Goal: Book appointment/travel/reservation

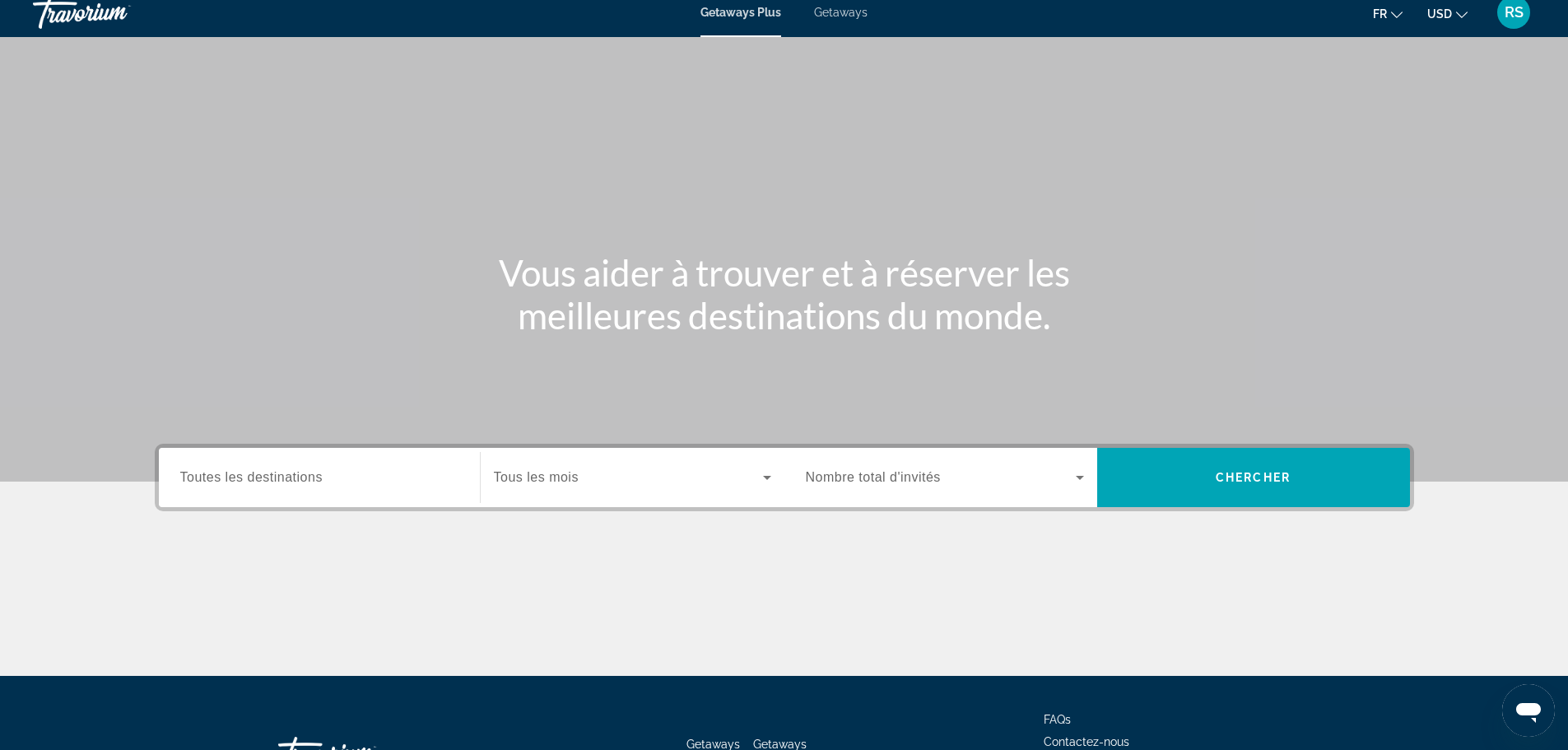
scroll to position [140, 0]
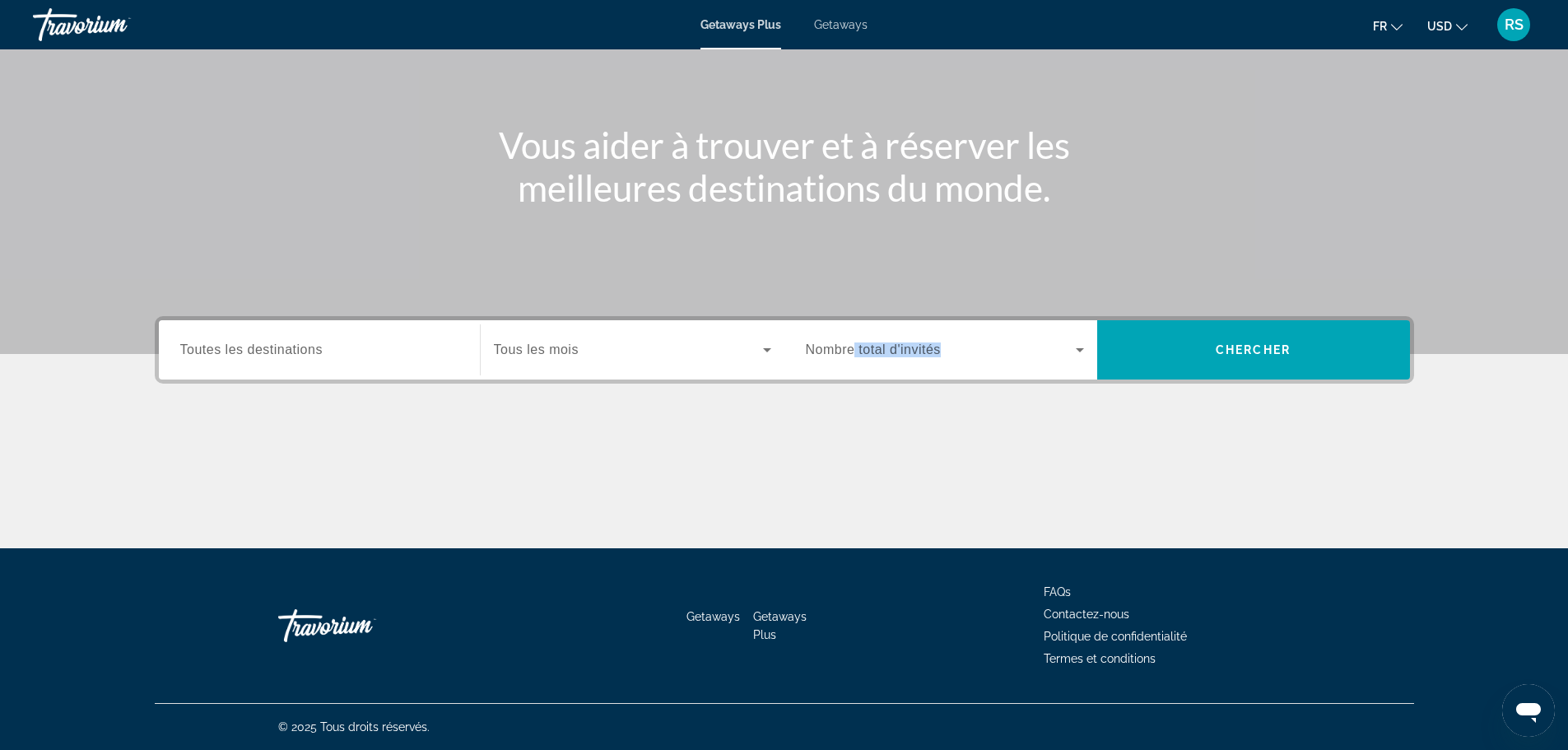
click at [851, 342] on div "Occupancy Nombre total d'invités" at bounding box center [945, 350] width 278 height 46
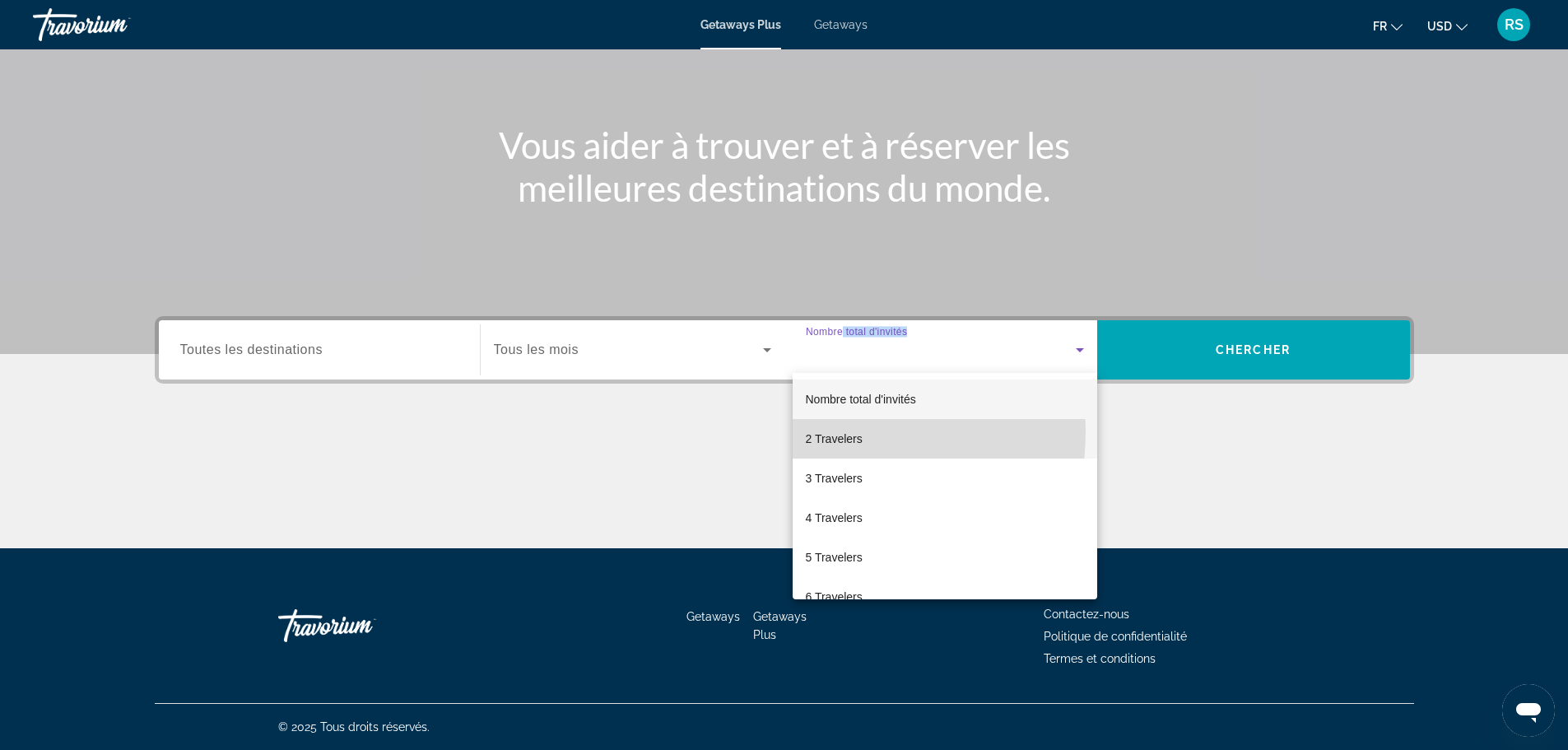
click at [839, 432] on span "2 Travelers" at bounding box center [834, 439] width 57 height 20
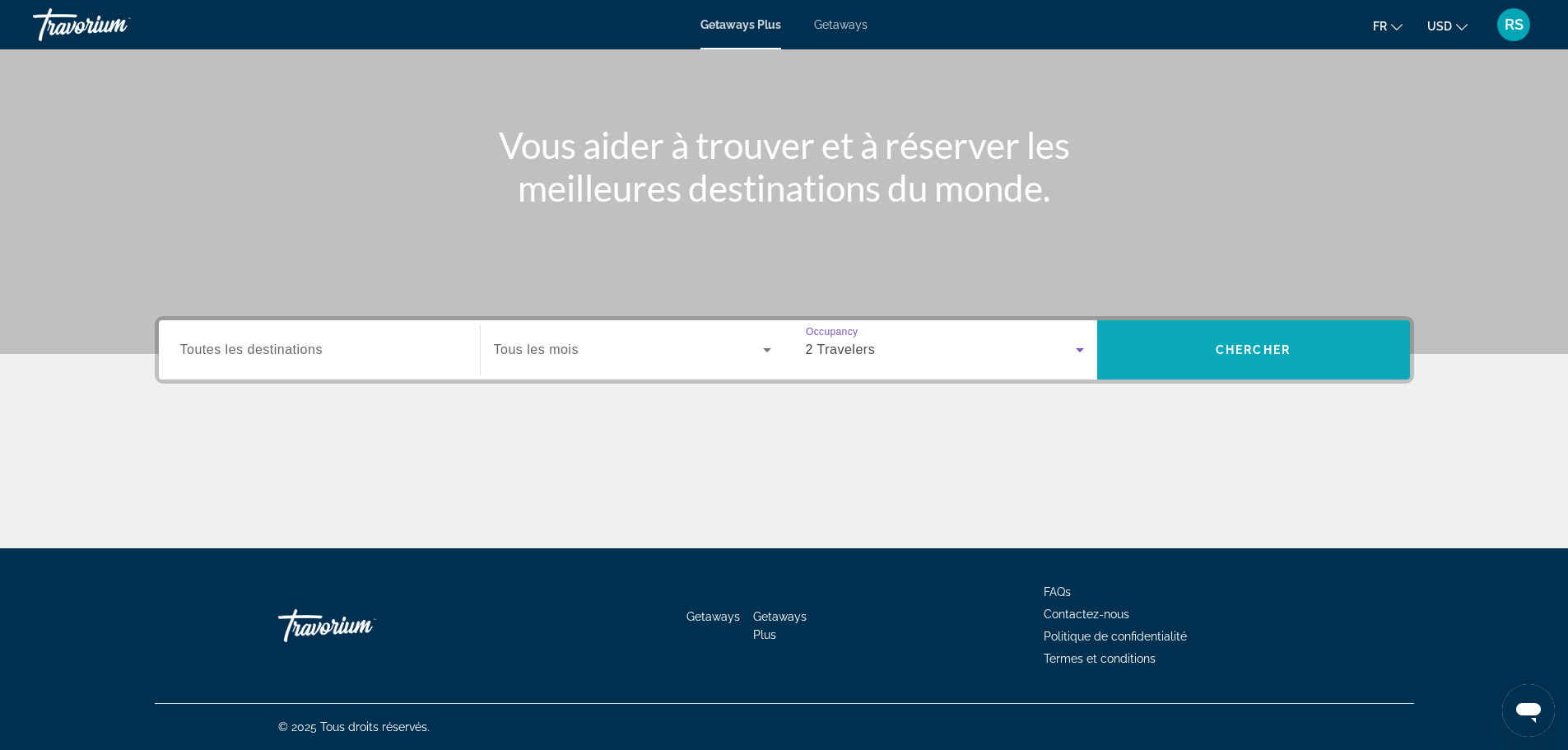
click at [1220, 359] on span "Search" at bounding box center [1254, 349] width 313 height 39
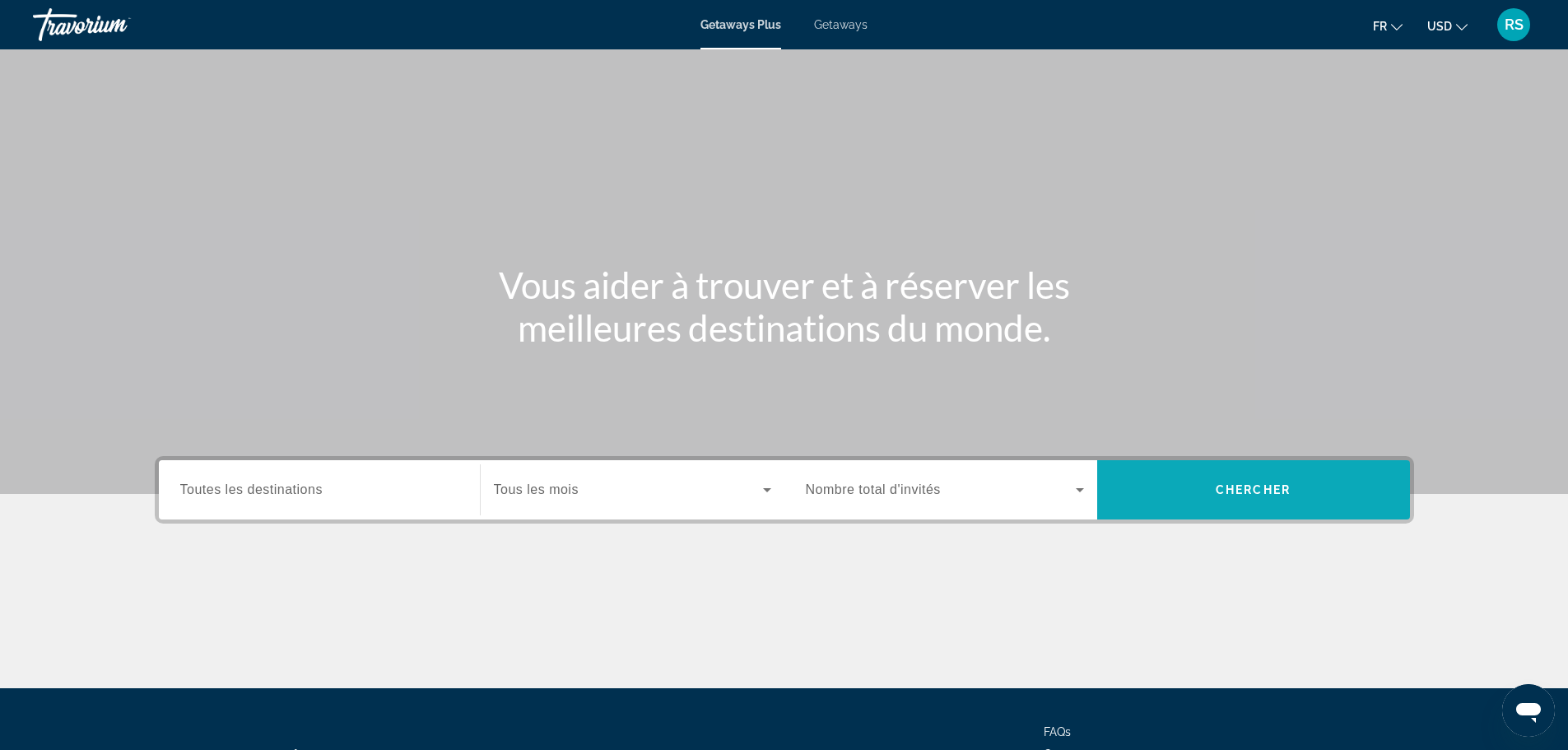
click at [1142, 497] on span "Search" at bounding box center [1254, 489] width 313 height 39
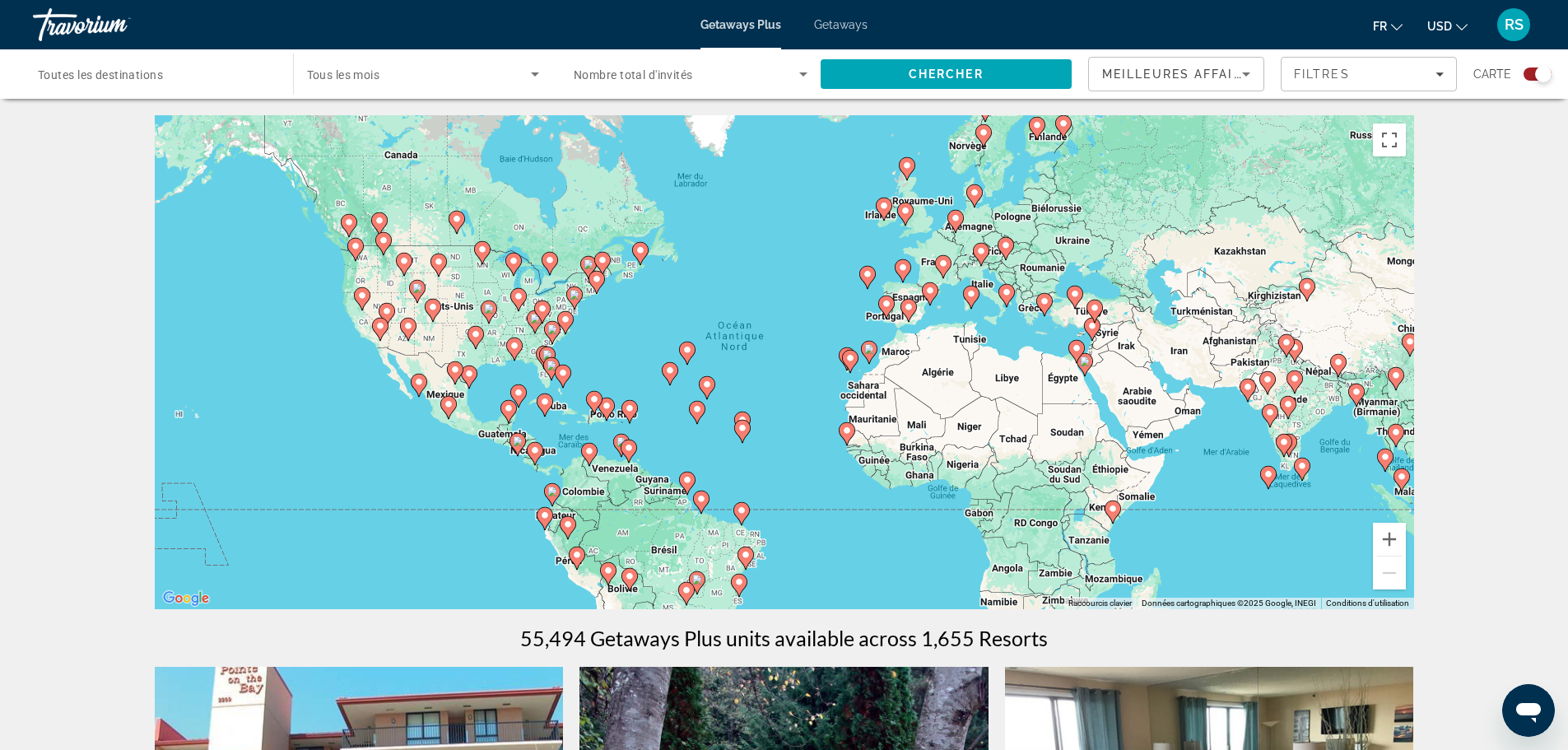
click at [889, 305] on image "Main content" at bounding box center [886, 304] width 10 height 10
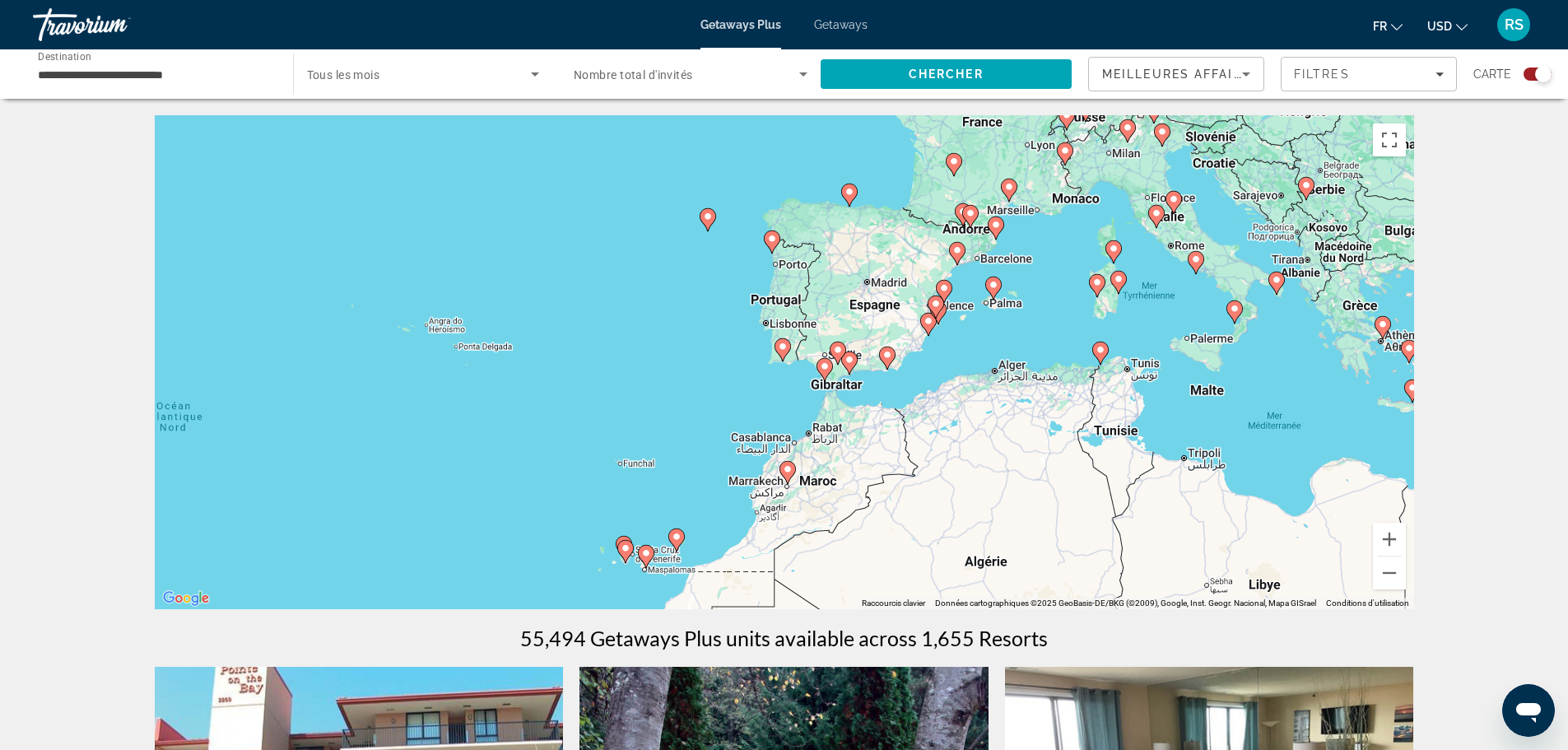
click at [787, 357] on gmp-advanced-marker "Main content" at bounding box center [783, 350] width 17 height 24
type input "**********"
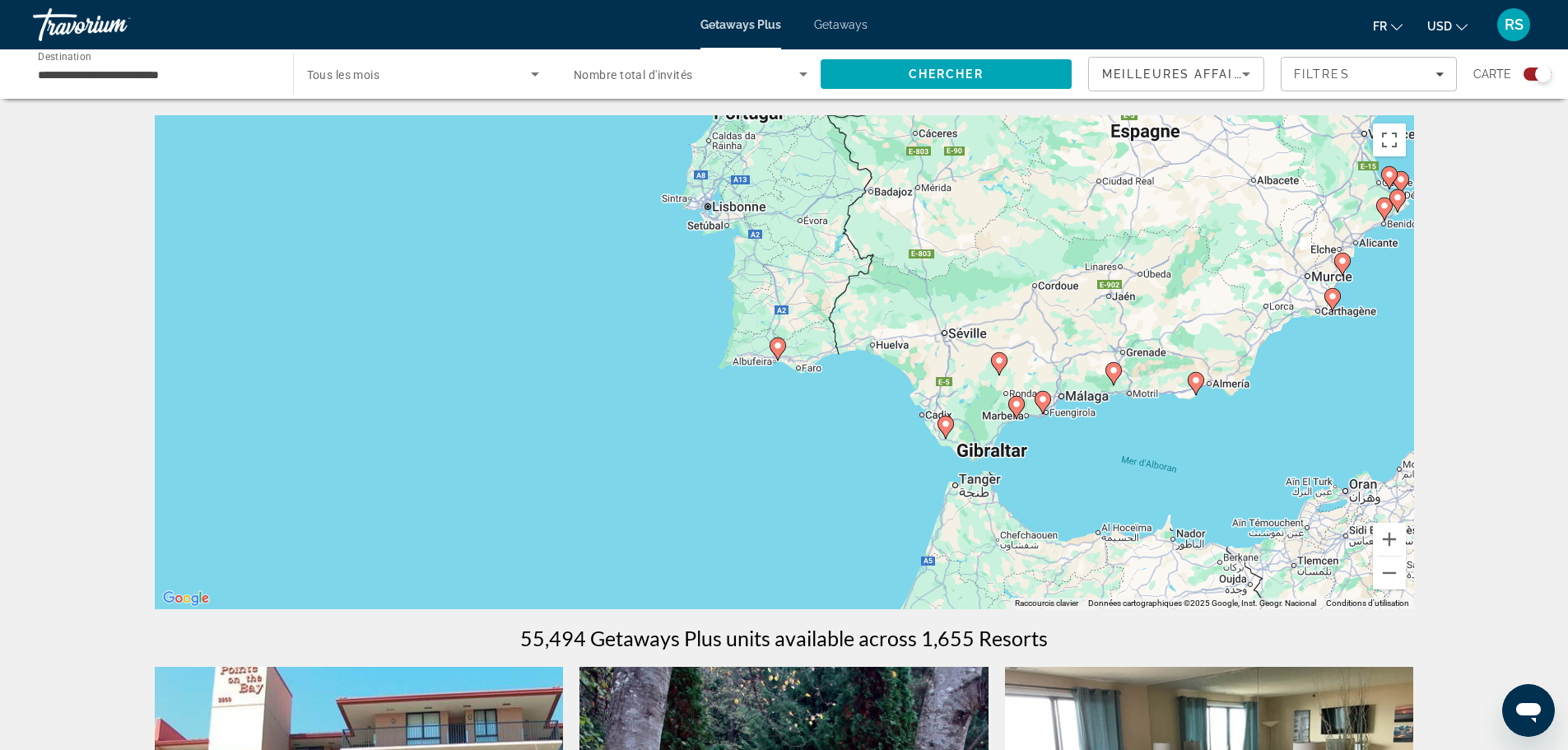
click at [777, 355] on icon "Main content" at bounding box center [777, 349] width 15 height 22
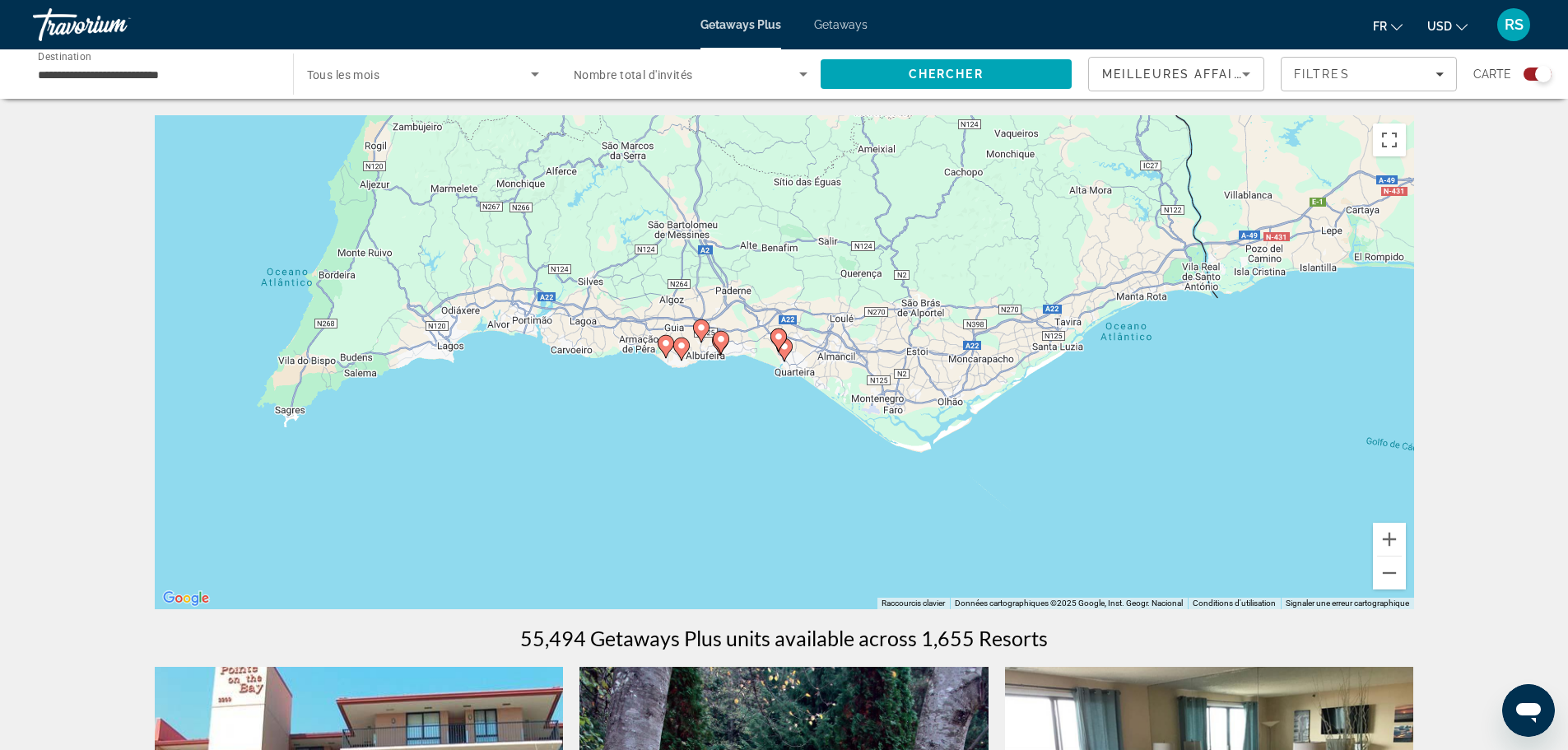
click at [684, 356] on gmp-advanced-marker "Main content" at bounding box center [681, 349] width 17 height 24
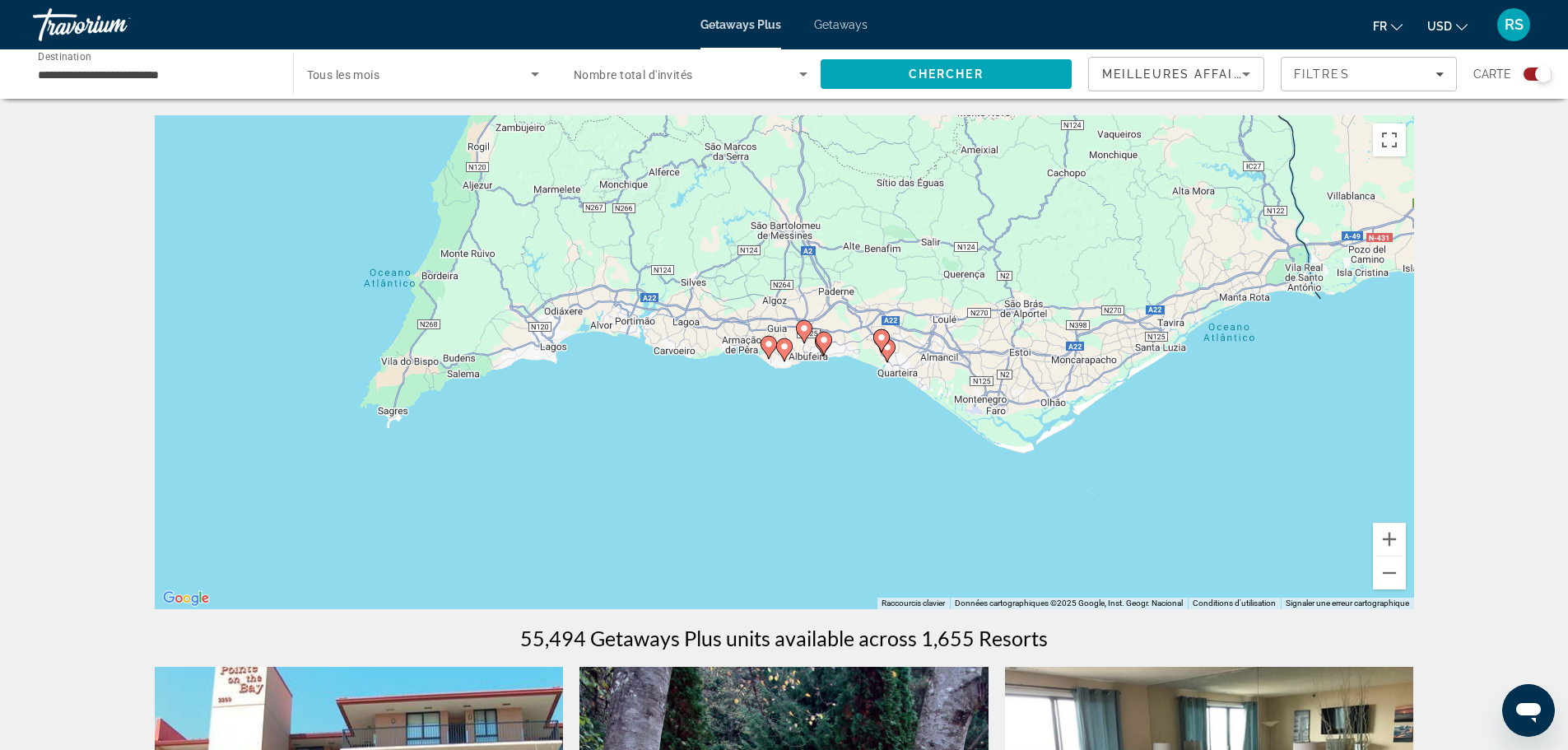
click at [770, 338] on icon "Main content" at bounding box center [767, 347] width 15 height 22
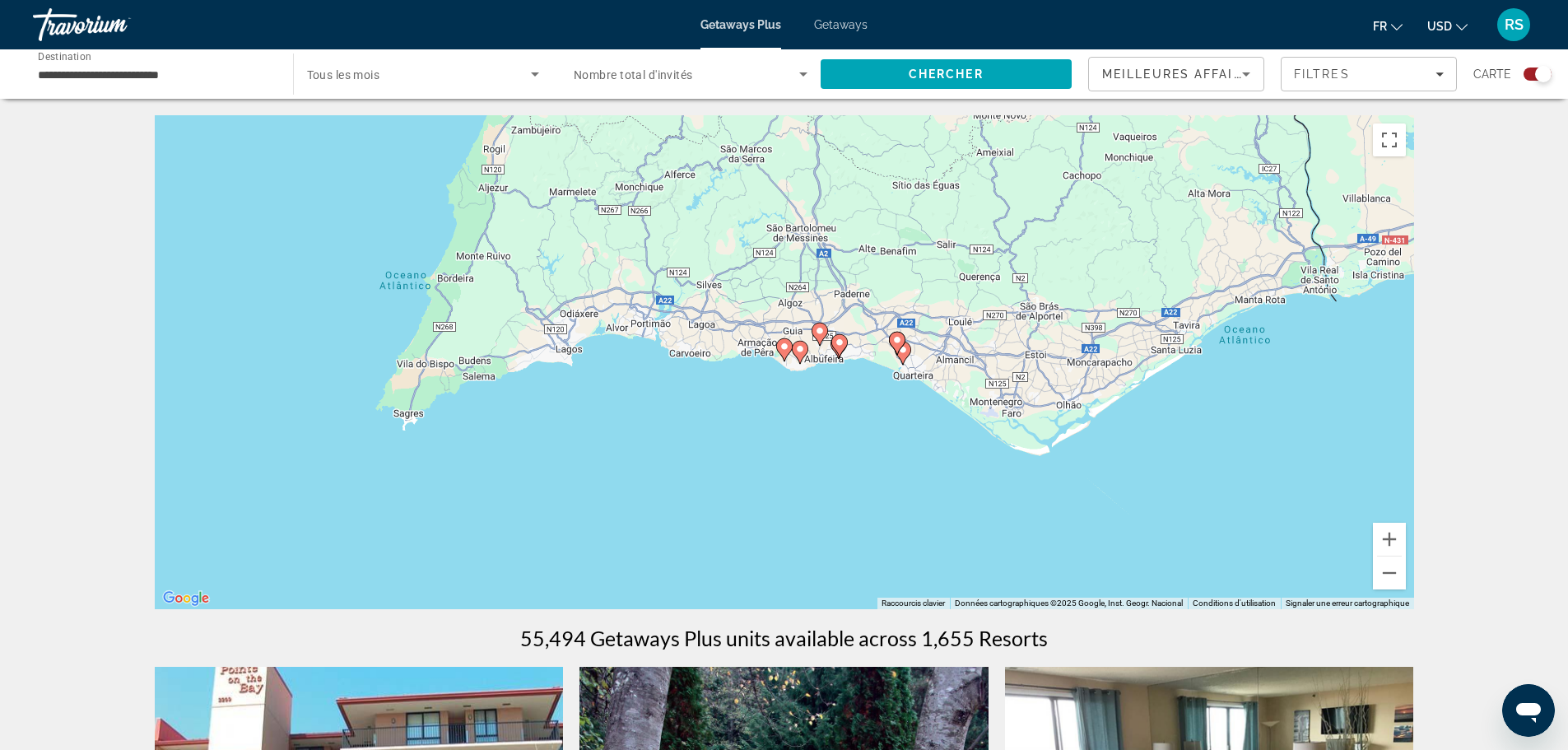
click at [791, 346] on icon "Main content" at bounding box center [783, 350] width 15 height 22
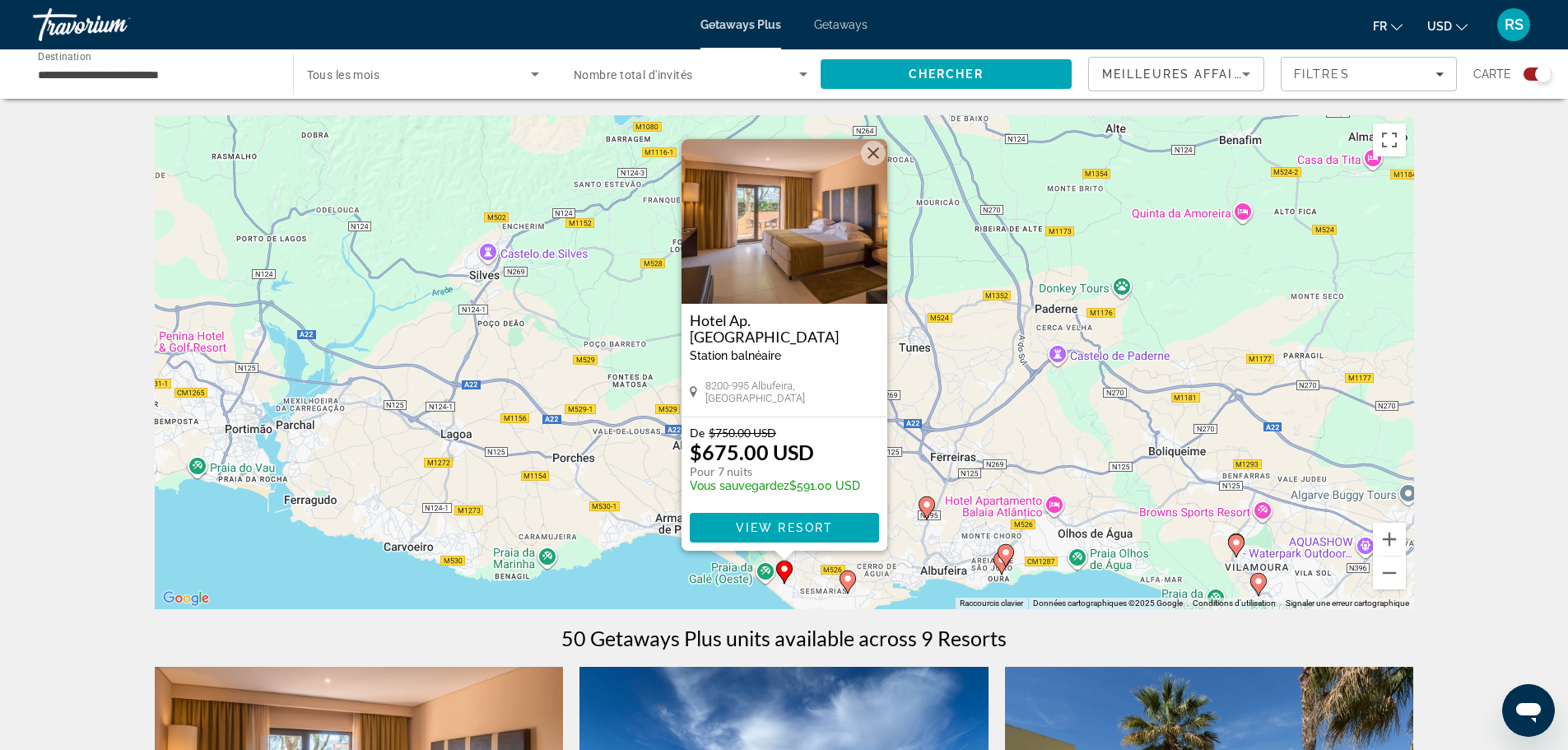
click at [849, 576] on image "Main content" at bounding box center [847, 579] width 10 height 10
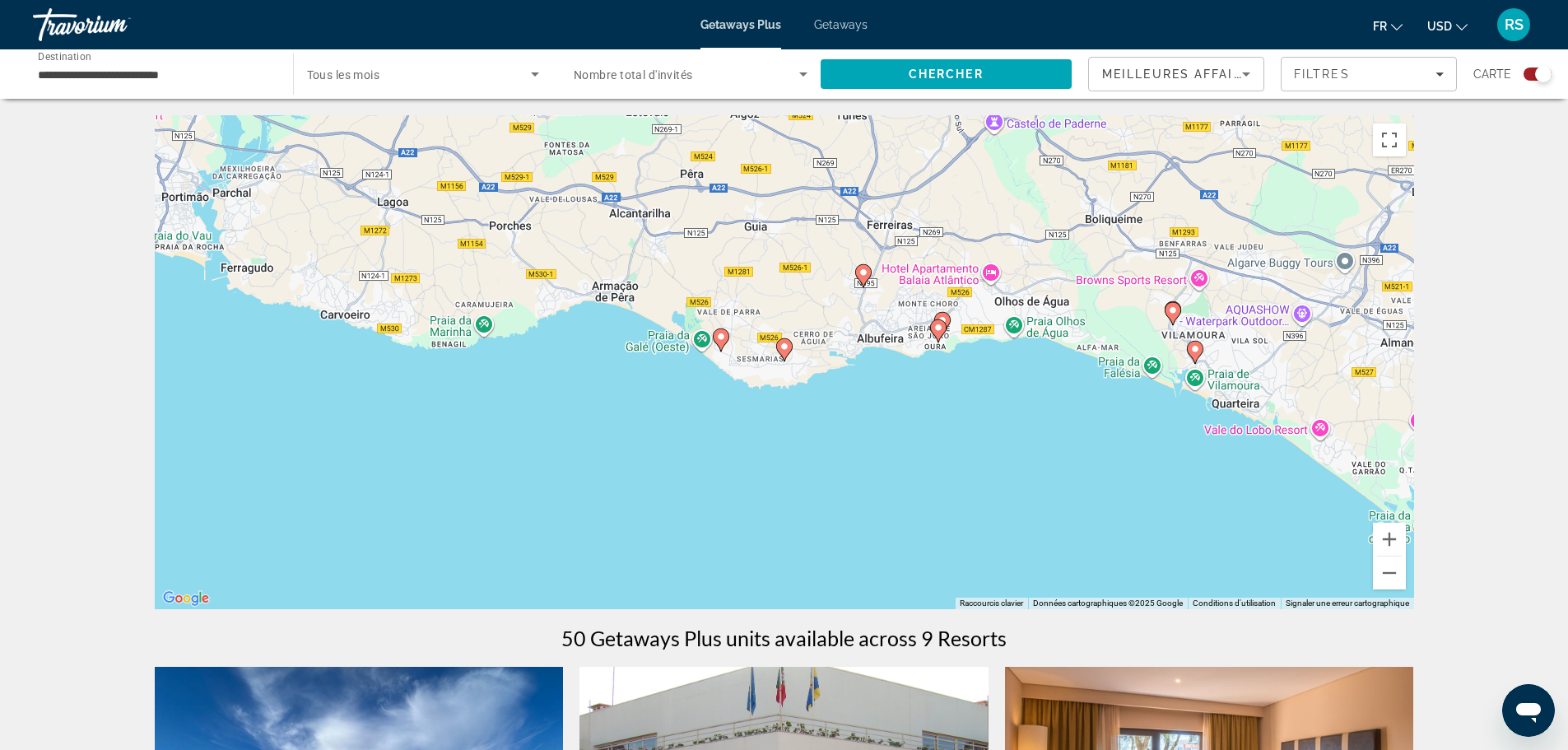
click at [936, 333] on icon "Main content" at bounding box center [937, 331] width 15 height 22
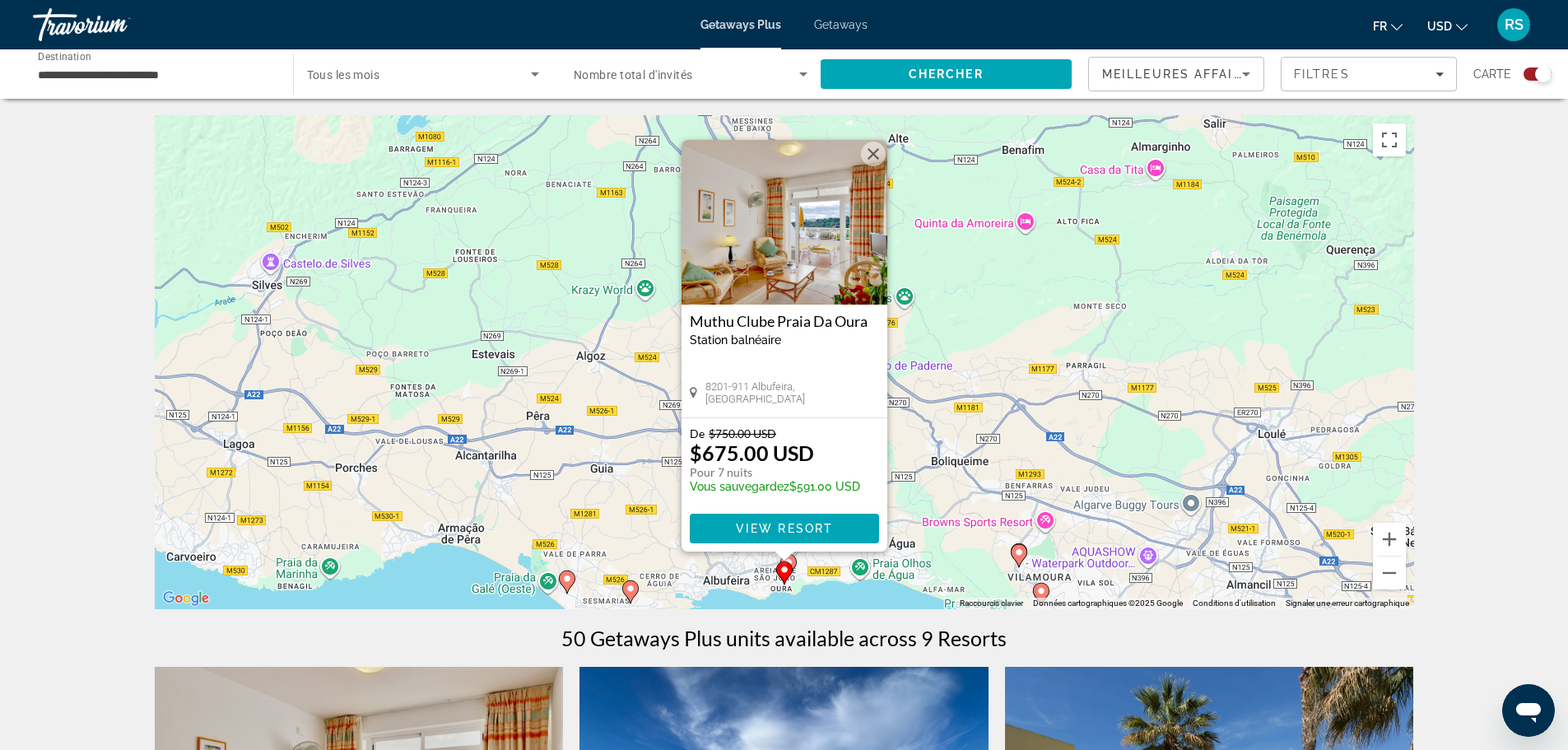
click at [793, 560] on div "Main content" at bounding box center [784, 556] width 21 height 10
click at [631, 586] on image "Main content" at bounding box center [630, 588] width 10 height 10
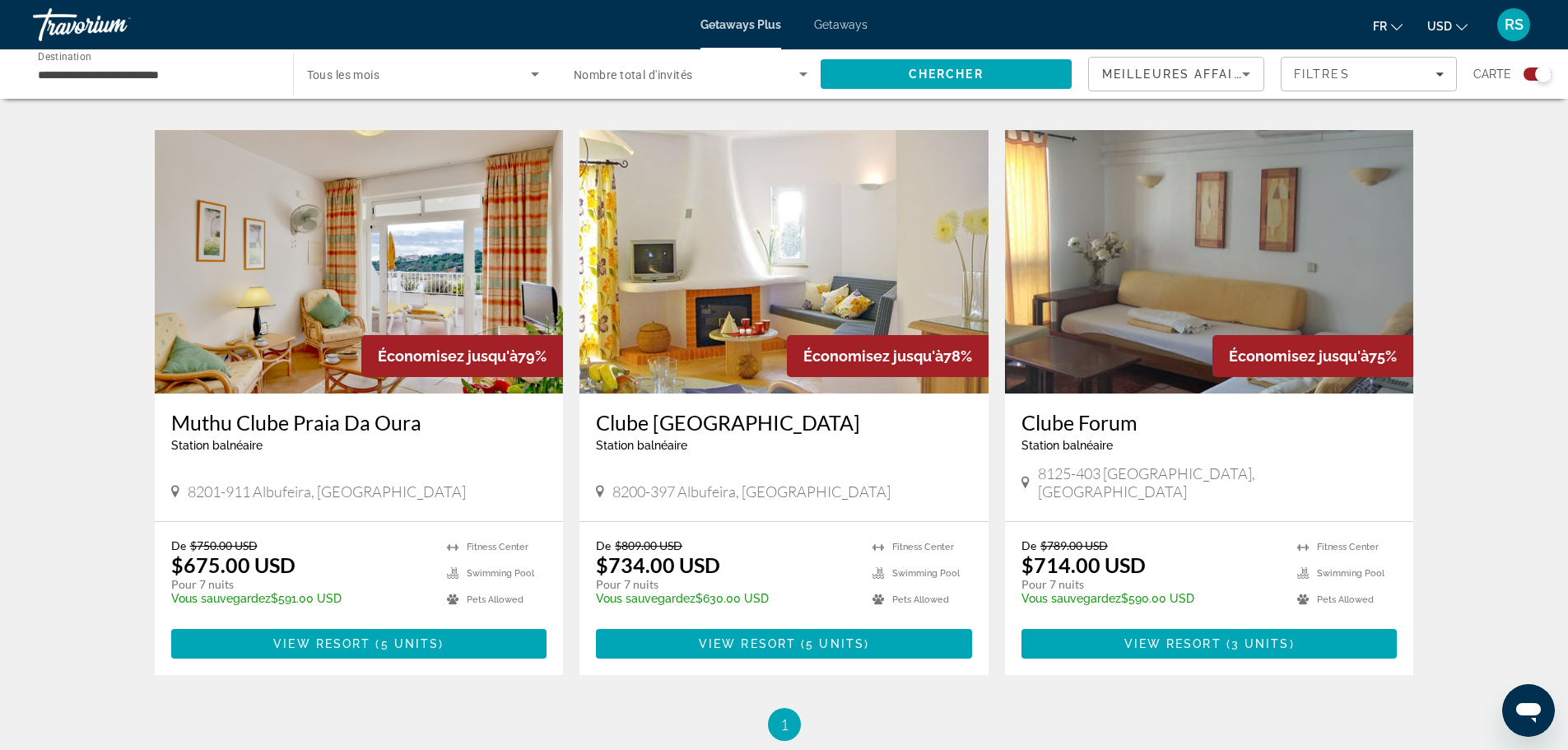
scroll to position [1699, 0]
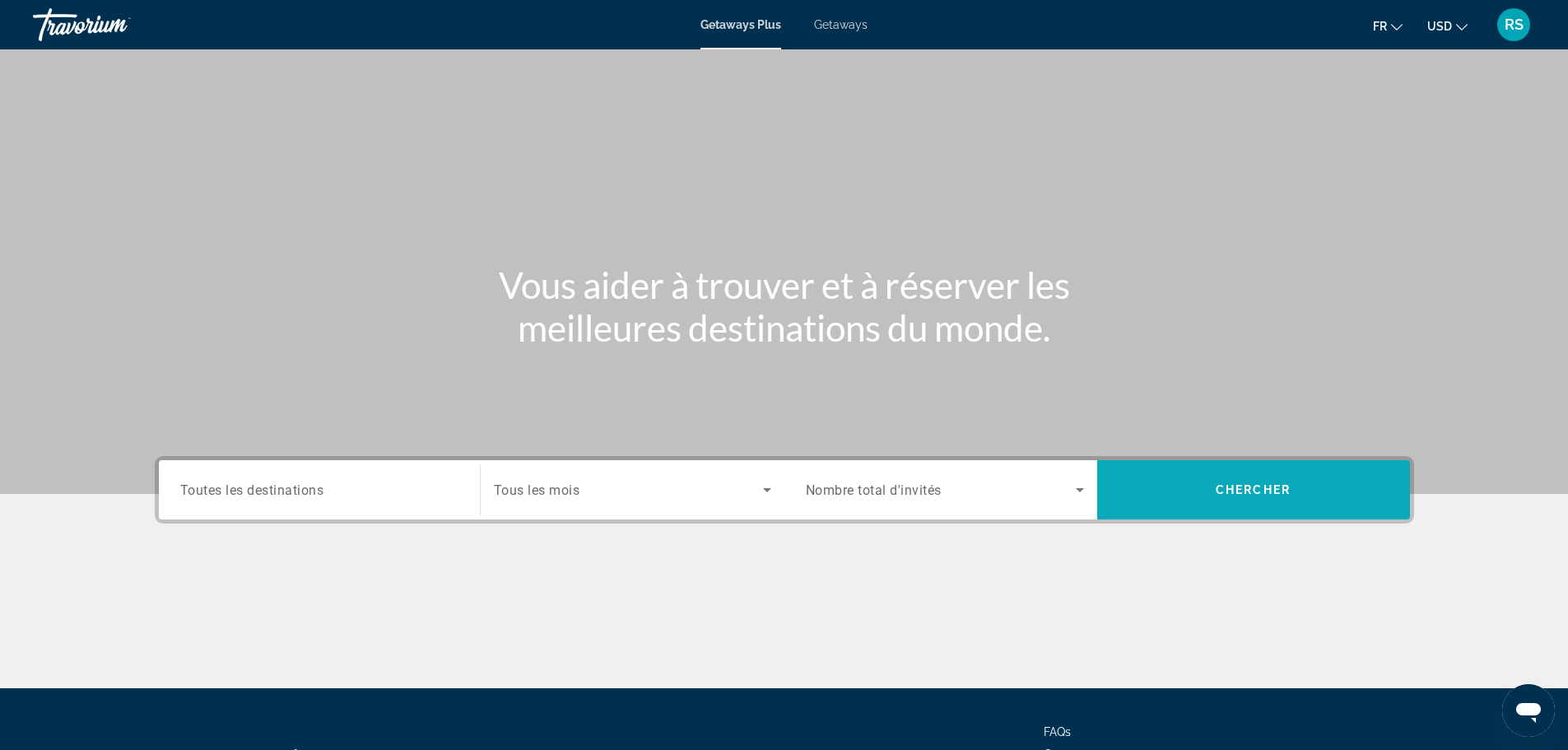
click at [1216, 472] on span "Search" at bounding box center [1254, 489] width 313 height 39
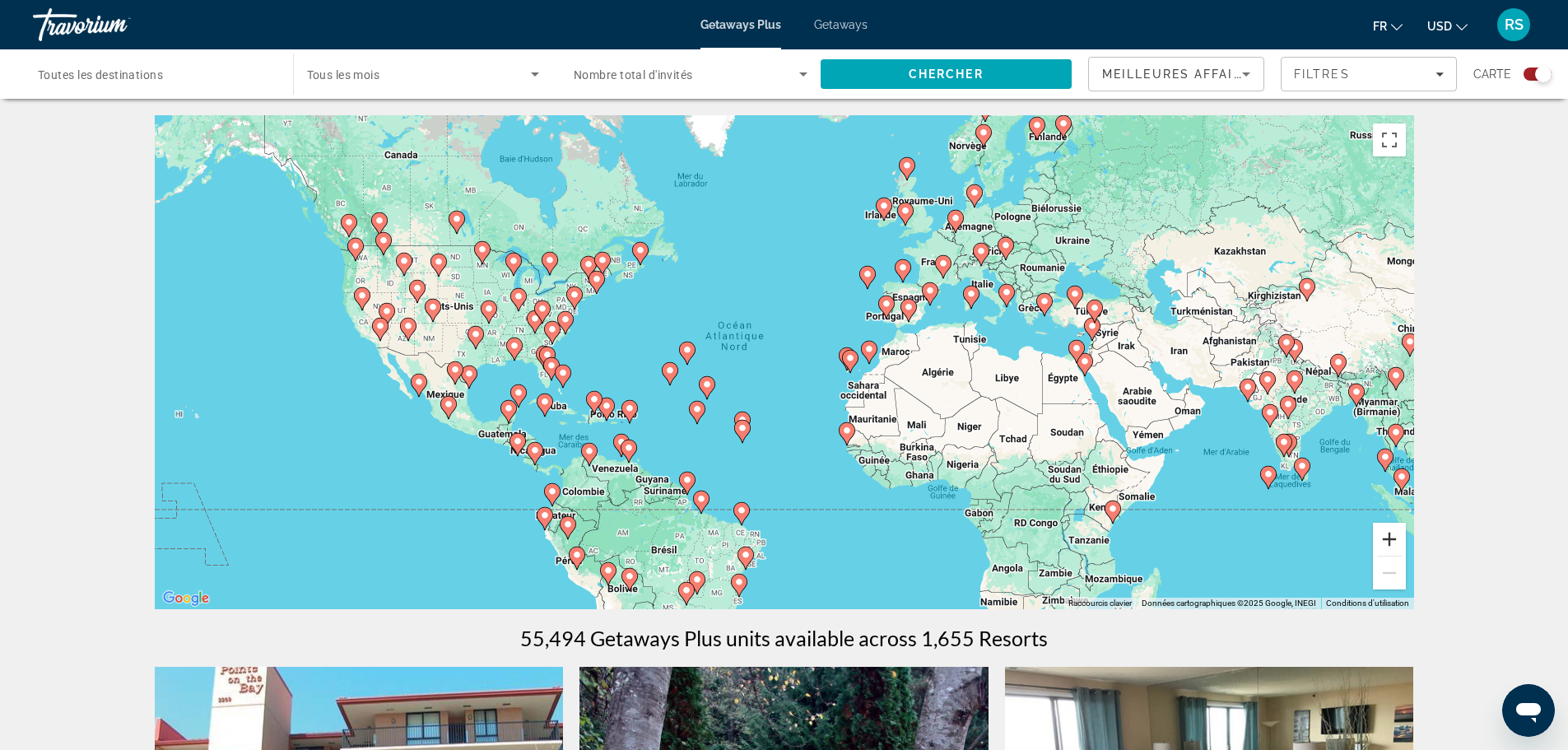
click at [1388, 541] on button "Zoom avant" at bounding box center [1390, 539] width 33 height 33
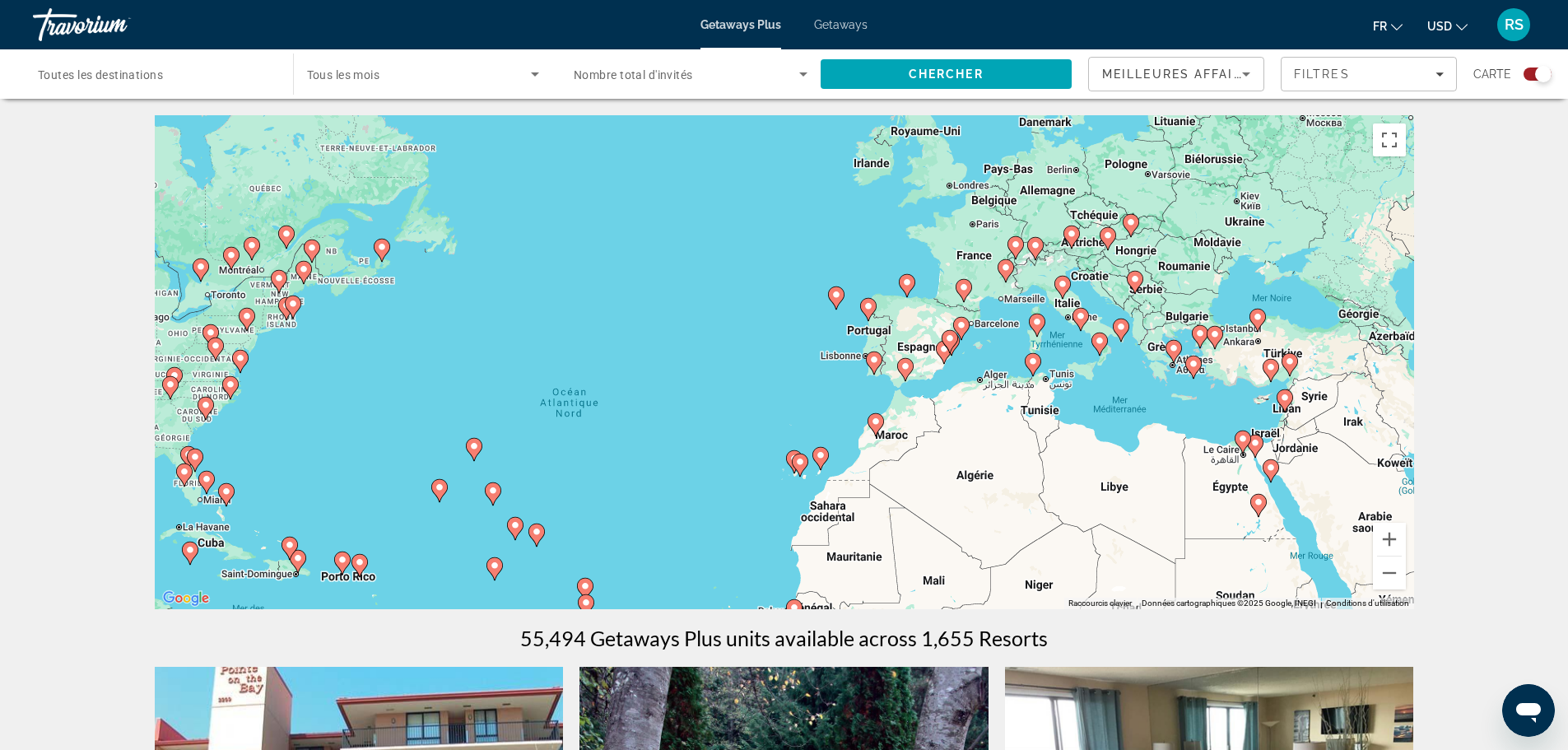
drag, startPoint x: 1218, startPoint y: 365, endPoint x: 1067, endPoint y: 383, distance: 152.1
click at [1118, 409] on div "Pour activer le glissement avec le clavier, appuyez sur Alt+Entrée. Une fois ce…" at bounding box center [784, 362] width 1259 height 494
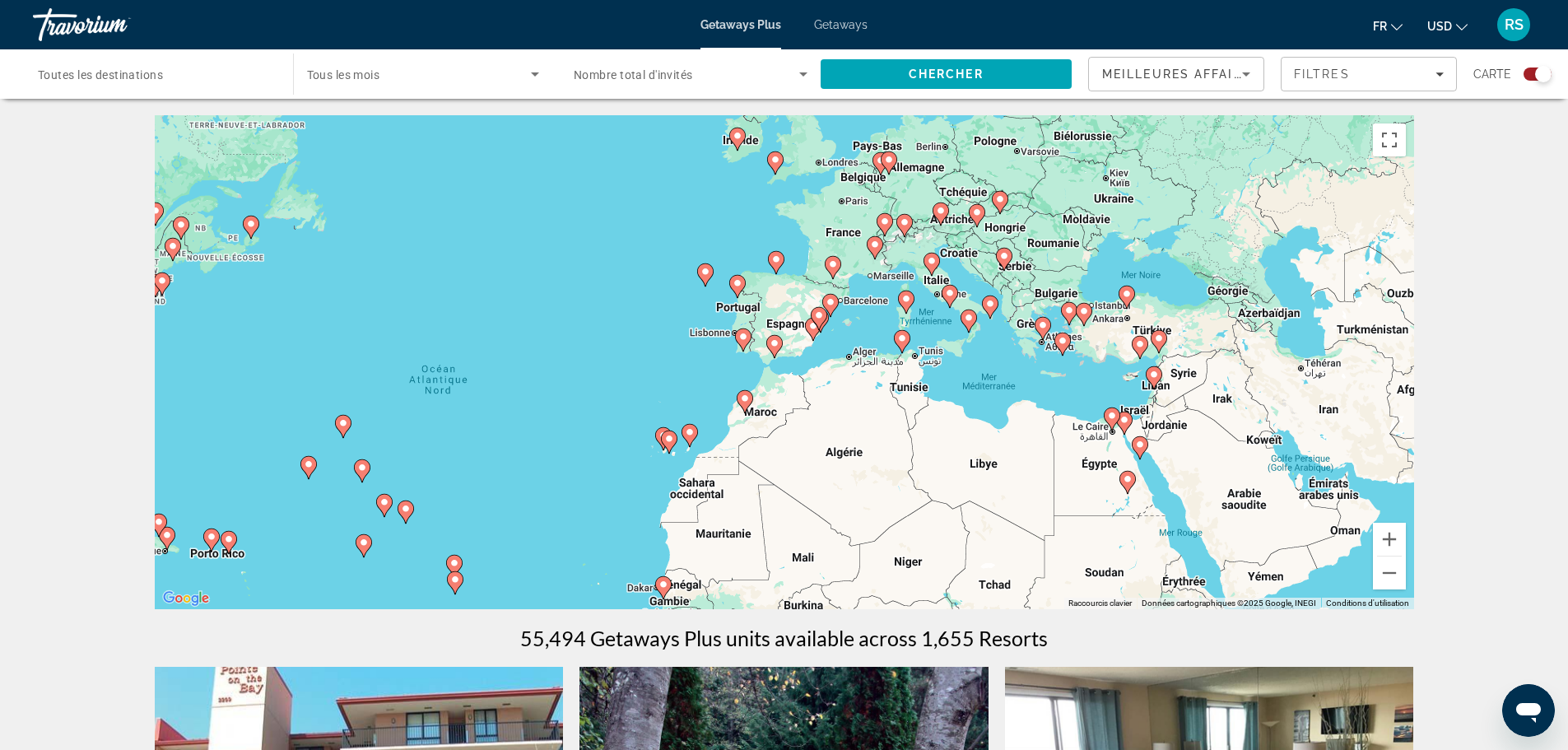
click at [904, 299] on image "Main content" at bounding box center [905, 298] width 10 height 10
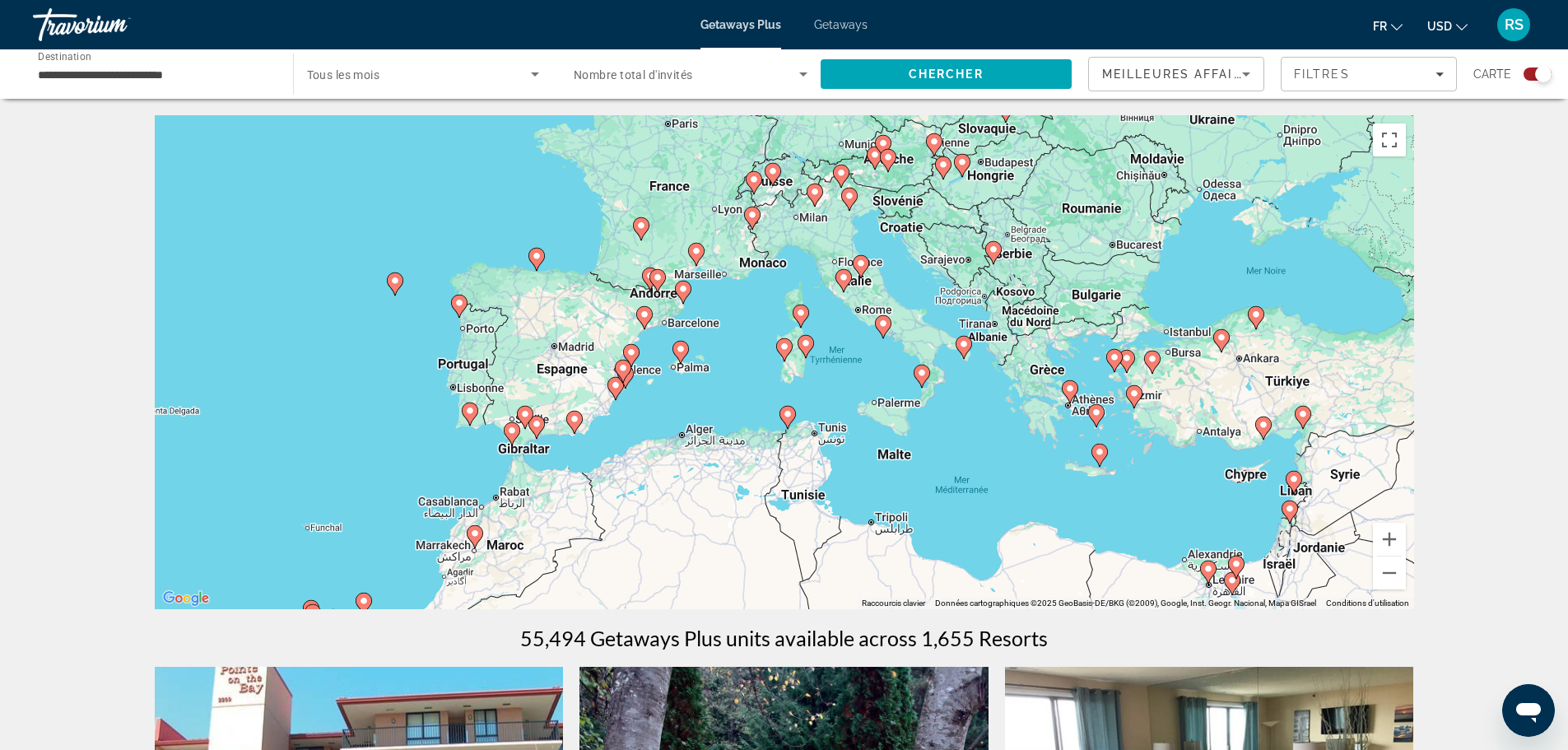
click at [797, 314] on image "Main content" at bounding box center [800, 312] width 10 height 10
type input "**********"
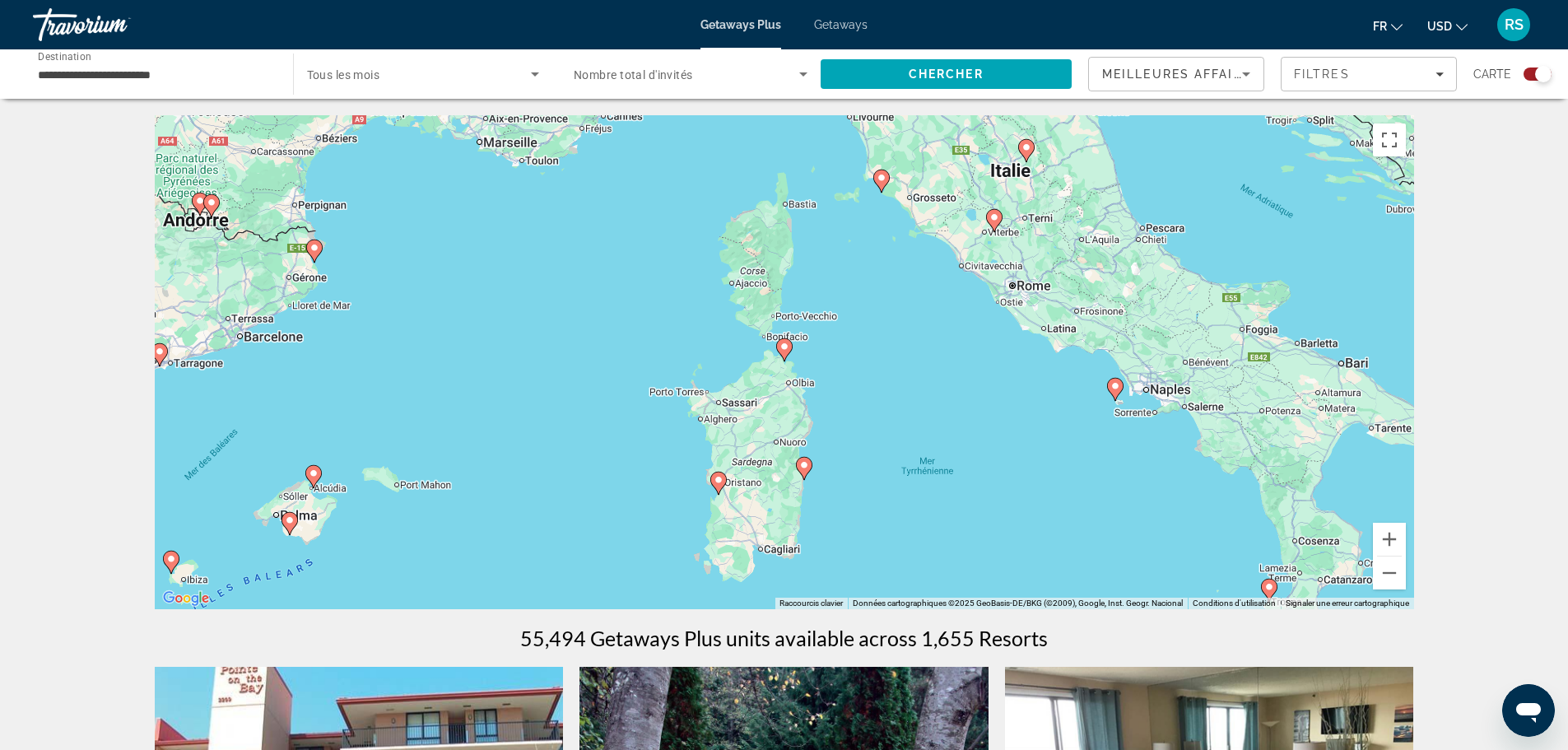
click at [781, 350] on image "Main content" at bounding box center [784, 346] width 10 height 10
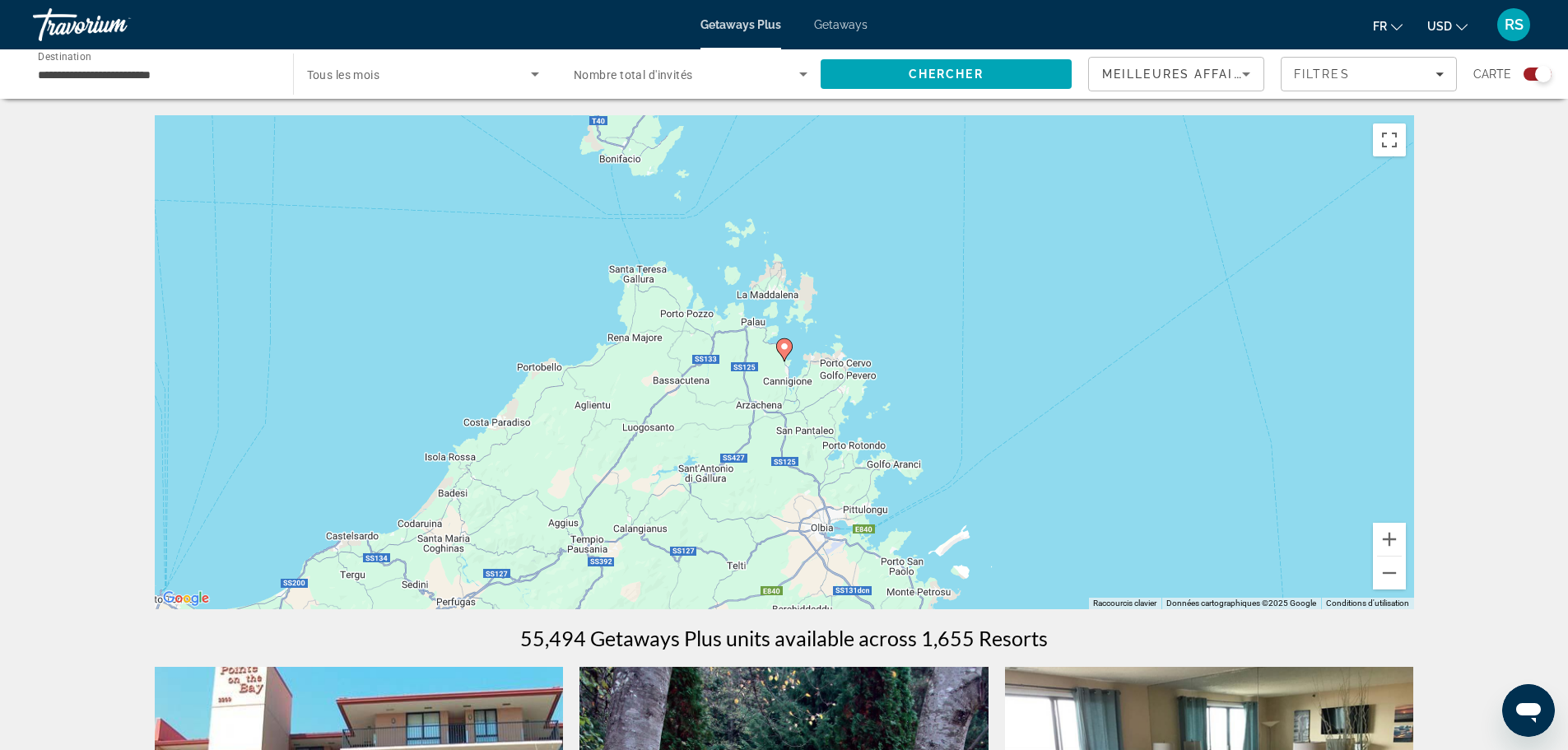
click at [781, 350] on image "Main content" at bounding box center [784, 346] width 10 height 10
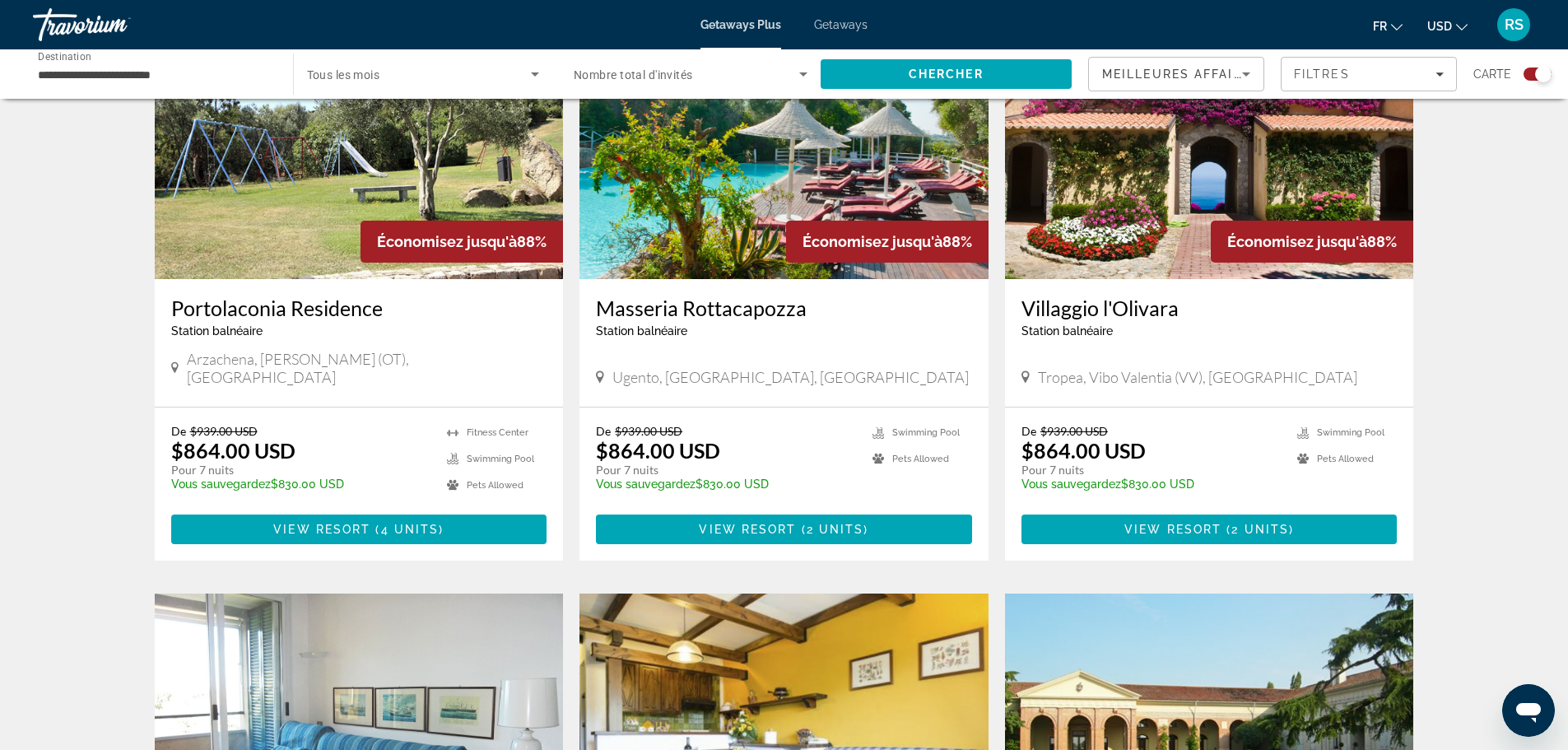
scroll to position [576, 0]
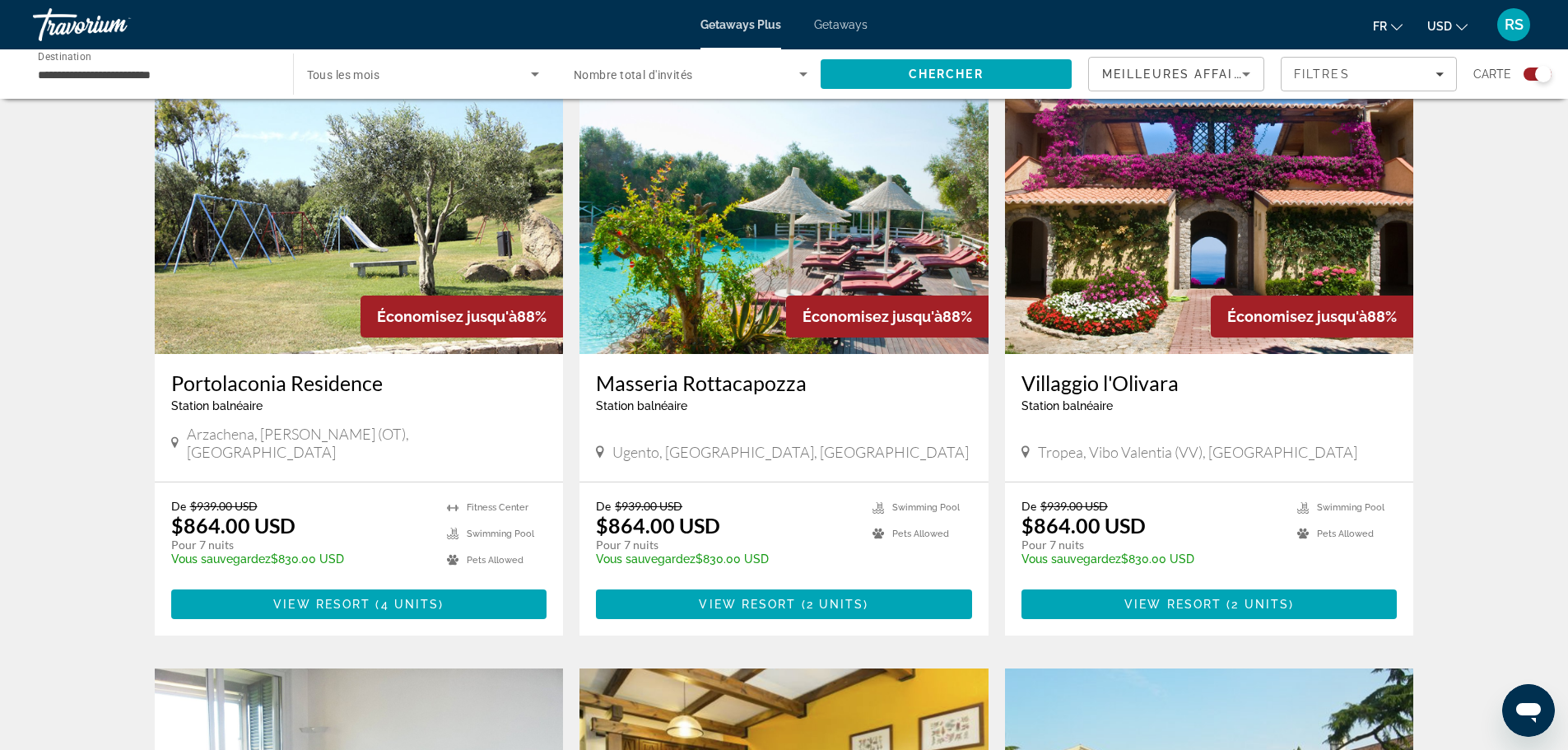
click at [1174, 392] on h3 "Villaggio l'Olivara" at bounding box center [1209, 383] width 376 height 24
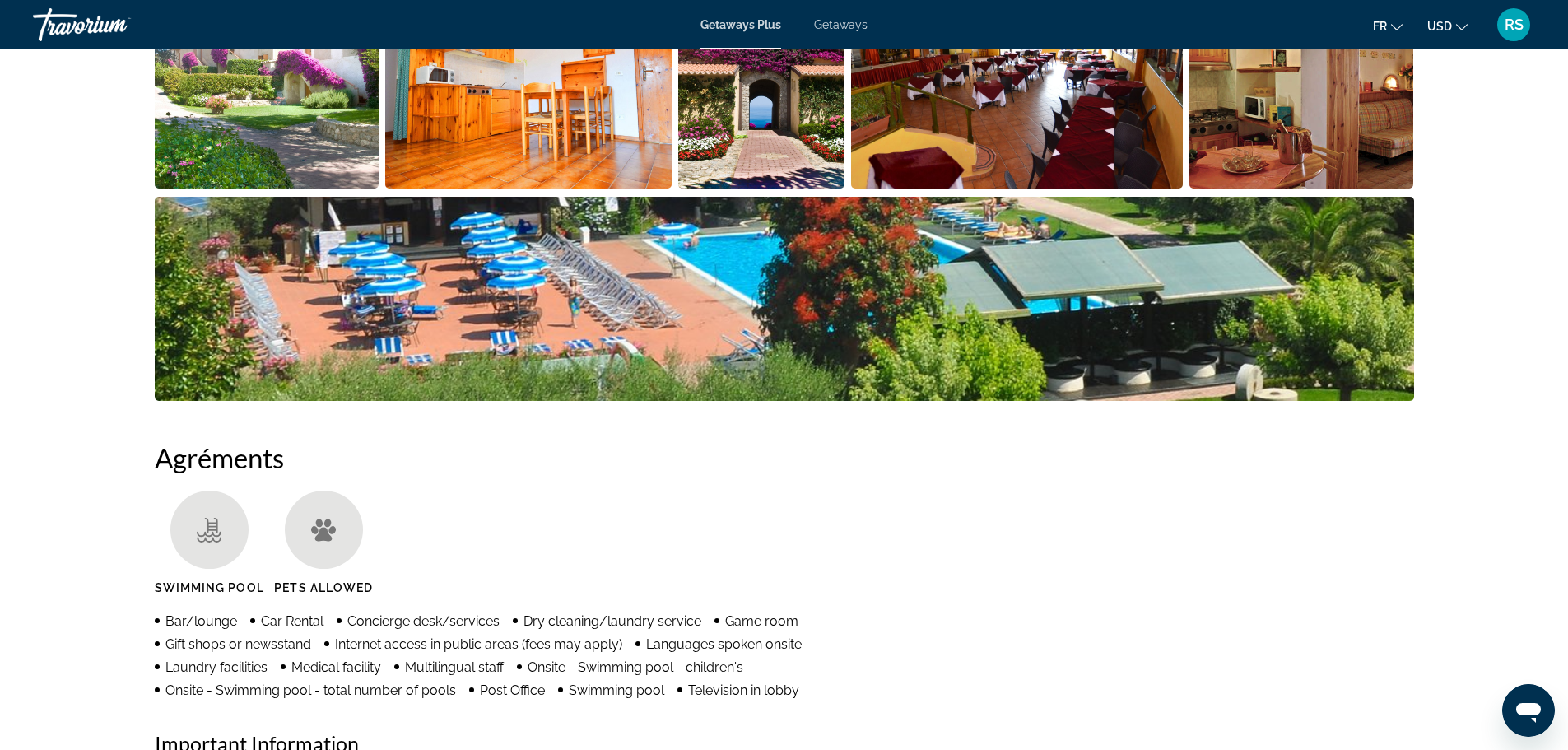
scroll to position [906, 0]
